Goal: Consume media (video, audio): Consume media (video, audio)

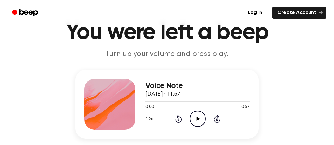
scroll to position [30, 0]
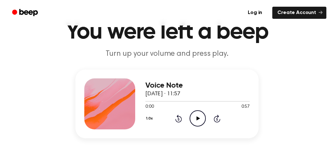
click at [200, 118] on icon at bounding box center [198, 118] width 4 height 4
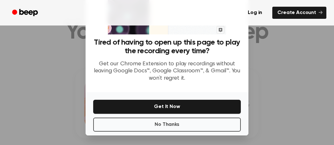
scroll to position [0, 0]
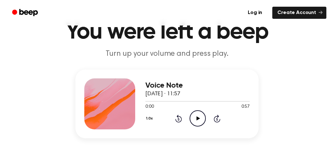
click at [196, 118] on icon at bounding box center [198, 118] width 4 height 4
click at [196, 118] on icon at bounding box center [197, 118] width 3 height 4
click at [196, 118] on icon at bounding box center [198, 118] width 4 height 4
